Goal: Task Accomplishment & Management: Complete application form

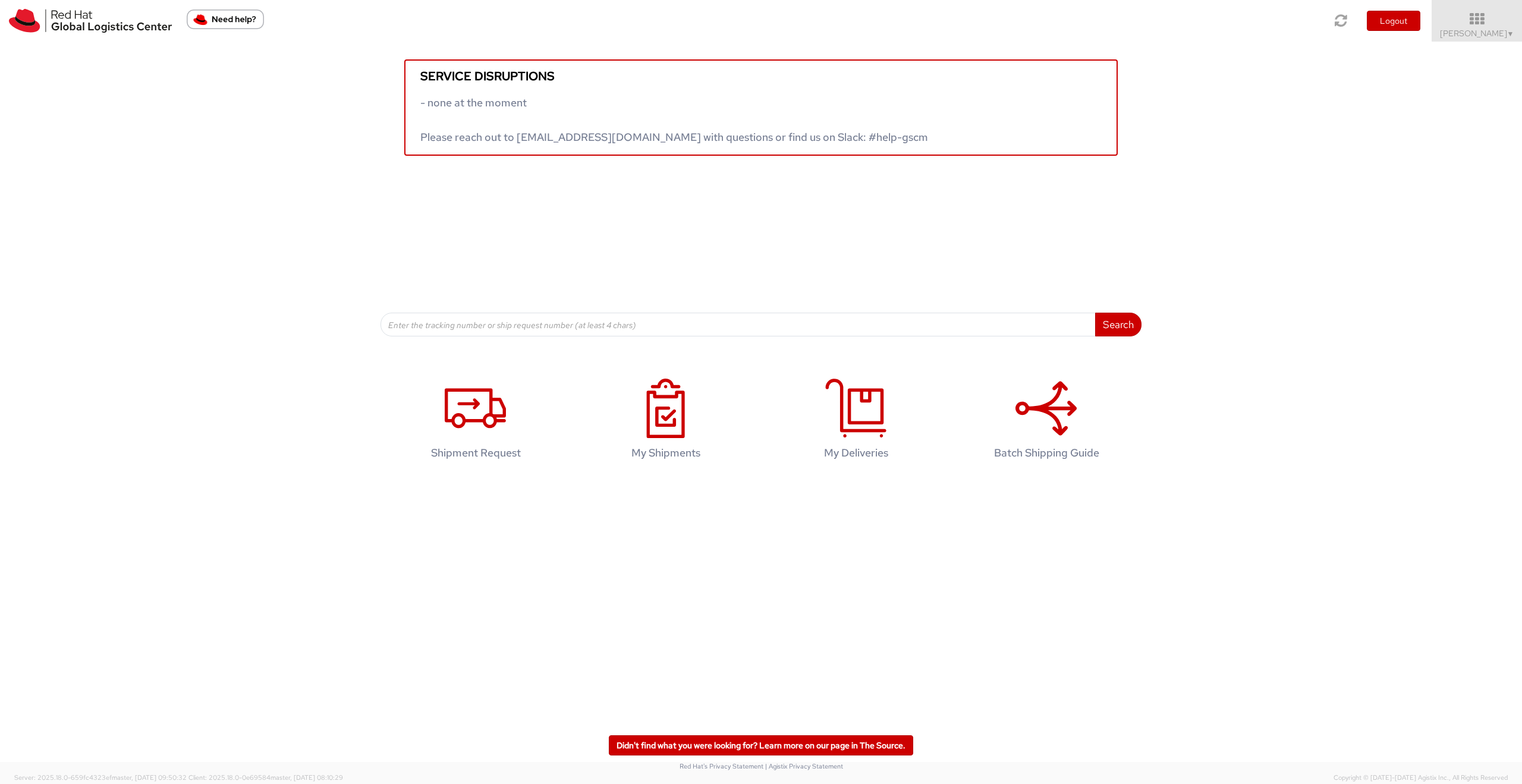
click at [471, 346] on div "Service disruptions - none at the moment Please reach out to globallogistics@re…" at bounding box center [761, 262] width 1522 height 441
click at [472, 379] on icon at bounding box center [475, 408] width 61 height 59
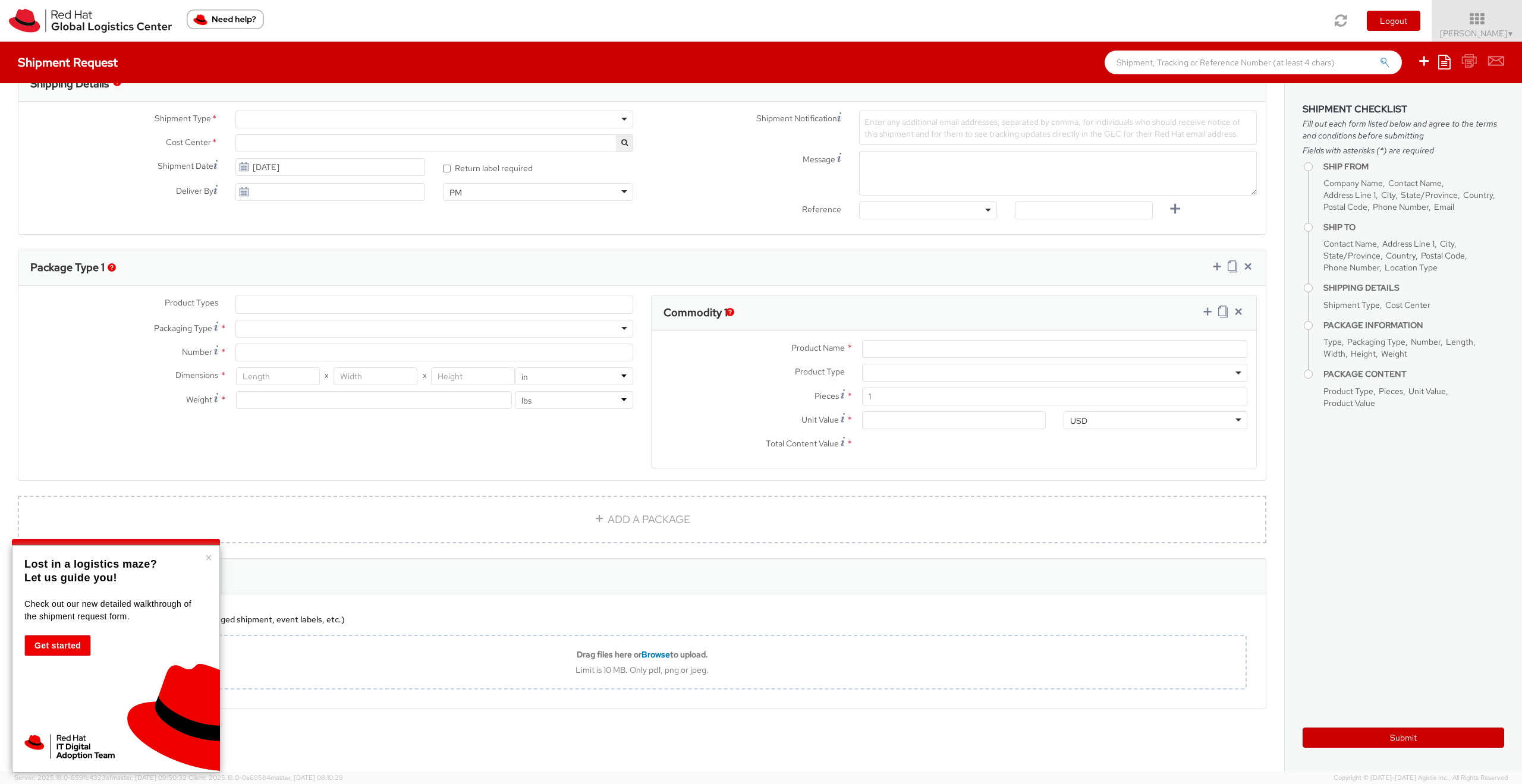
select select "878"
select select
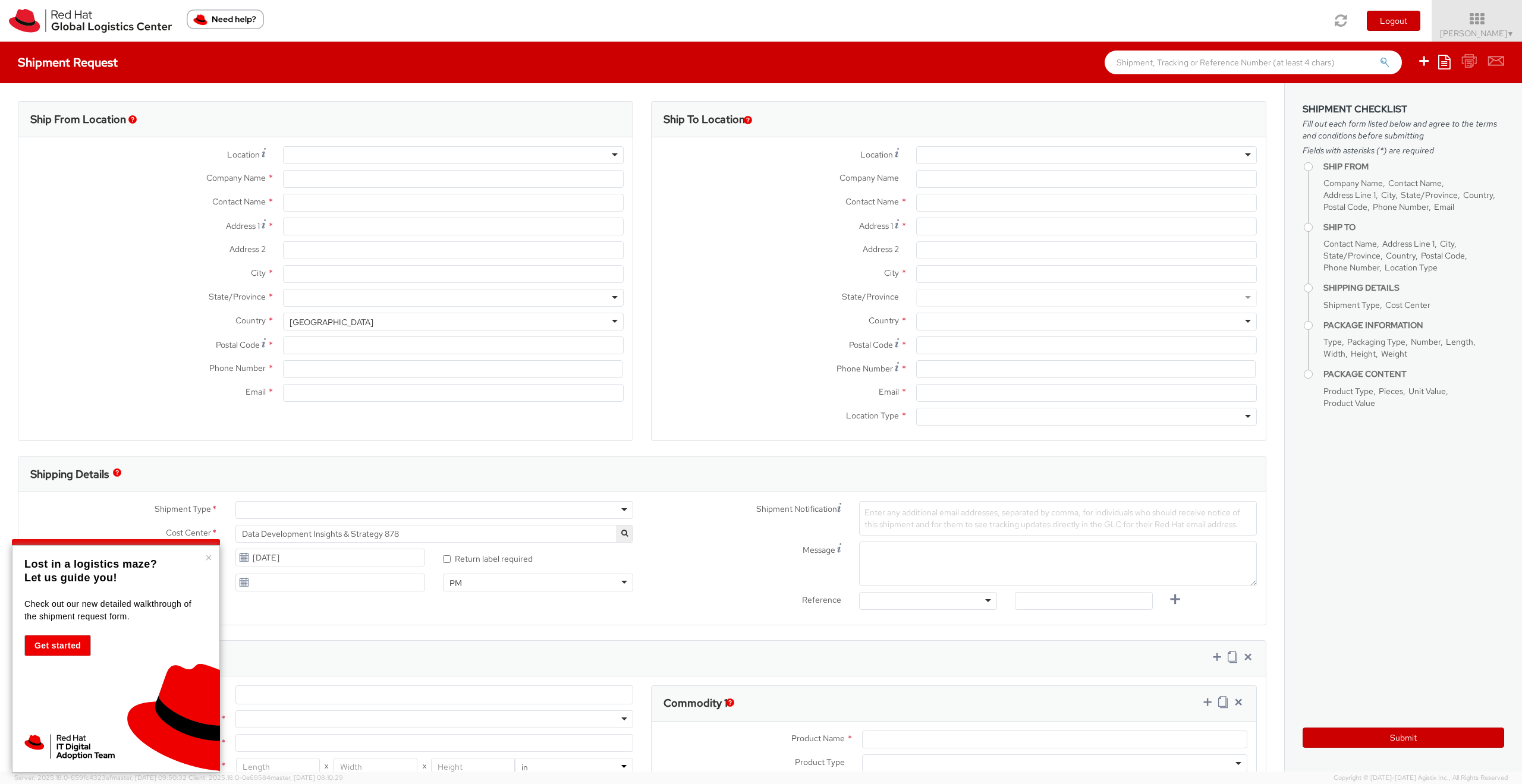
type input "Red Hat Limited"
type input "Oliver Costello"
type input "6700 Cork Airport Business Park"
type input "Kinsale Rd"
type input "CORK"
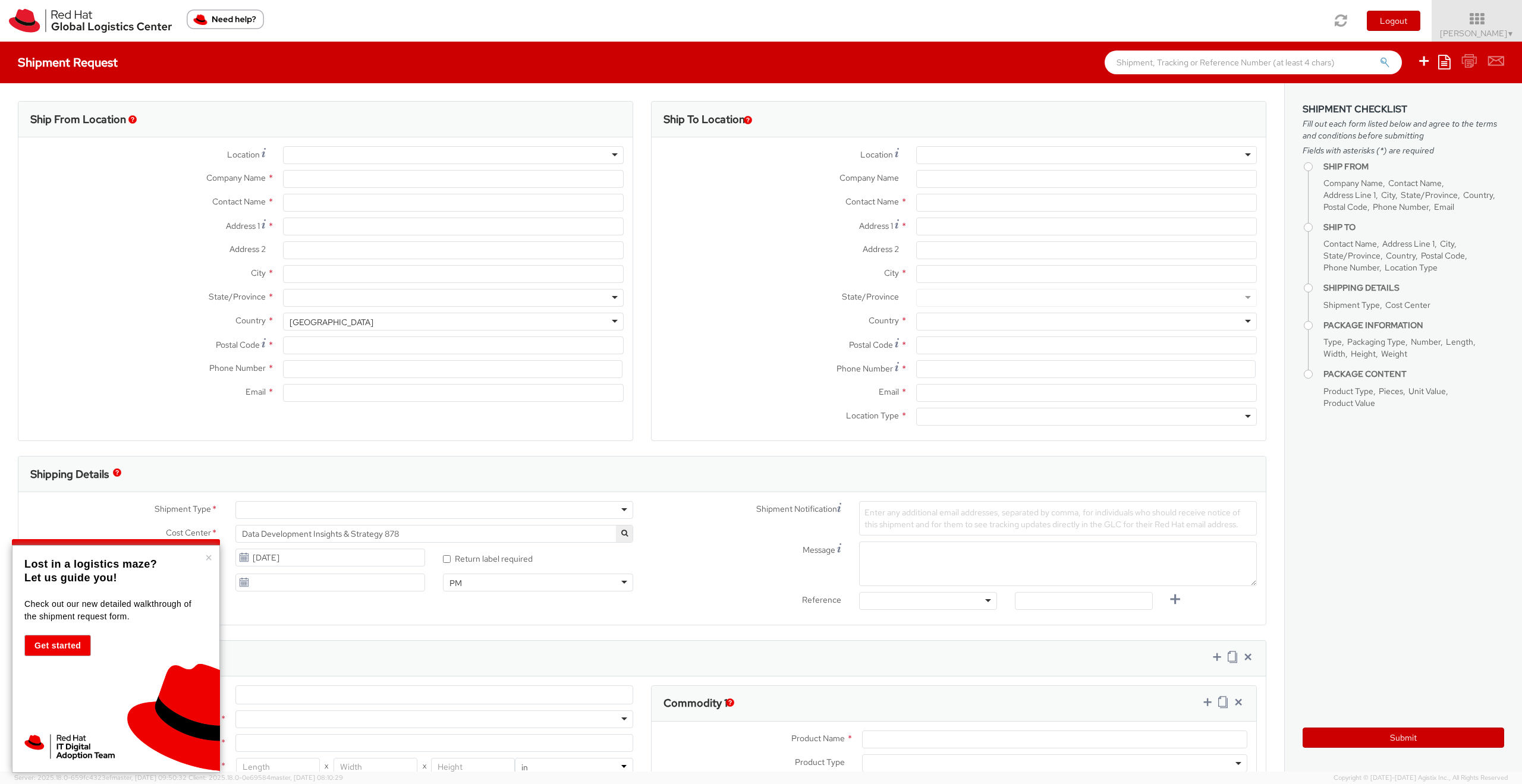
type input "T12 XR60"
type input "353 21 2303400"
type input "ocostell@redhat.com"
select select "CM"
select select "KGS"
